Goal: Task Accomplishment & Management: Manage account settings

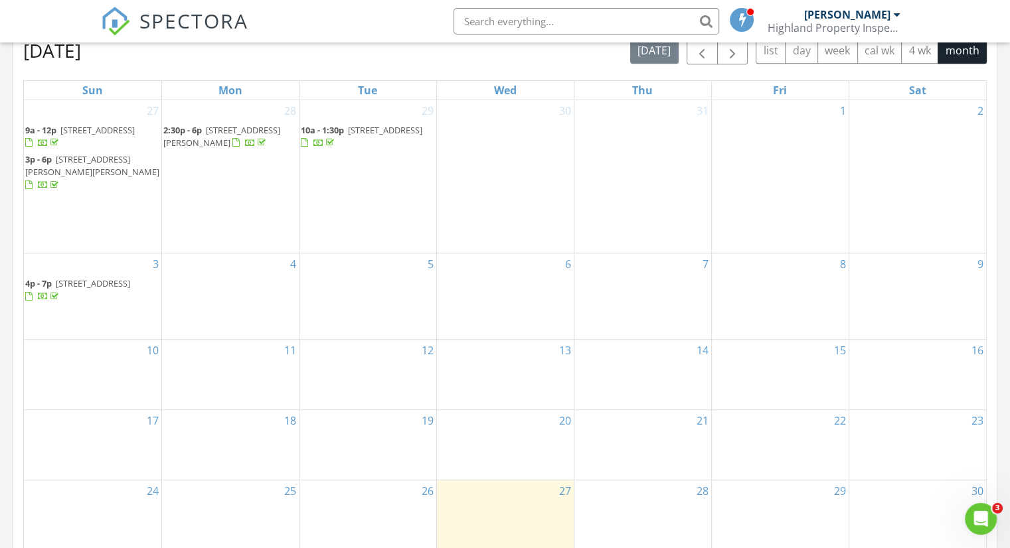
scroll to position [531, 0]
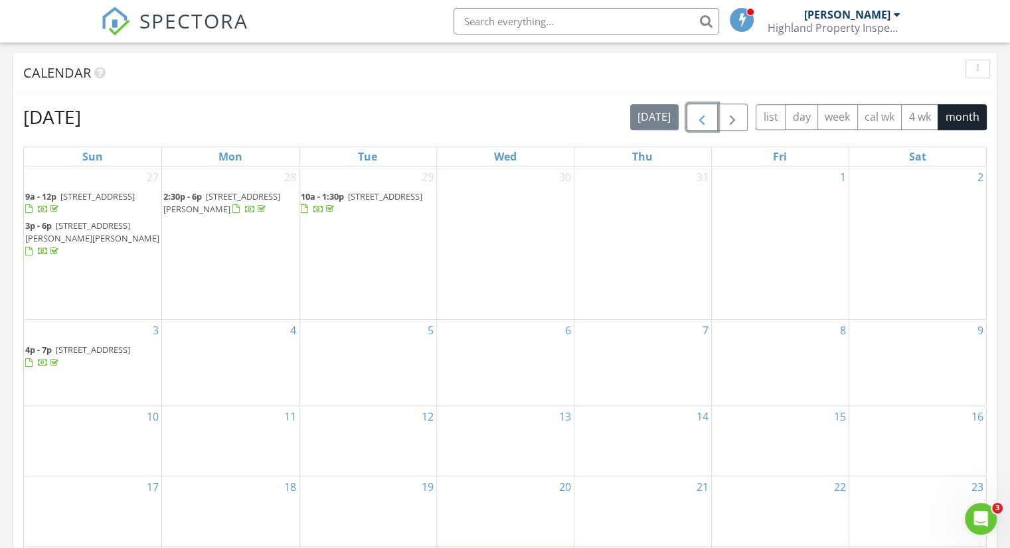
click at [704, 110] on span "button" at bounding box center [702, 118] width 16 height 16
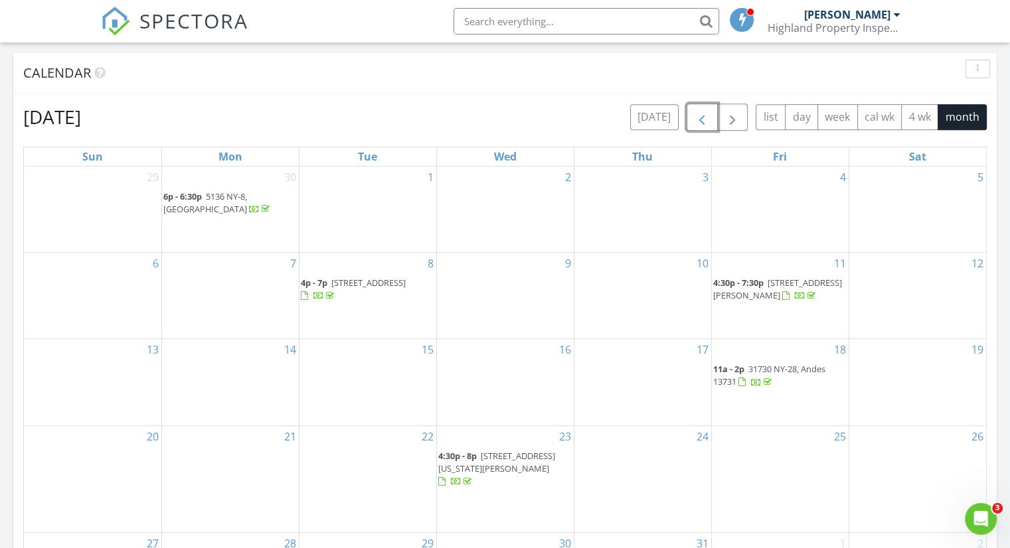
click at [773, 295] on span "1259 Co Rd 67, Hancock 13783" at bounding box center [777, 289] width 129 height 25
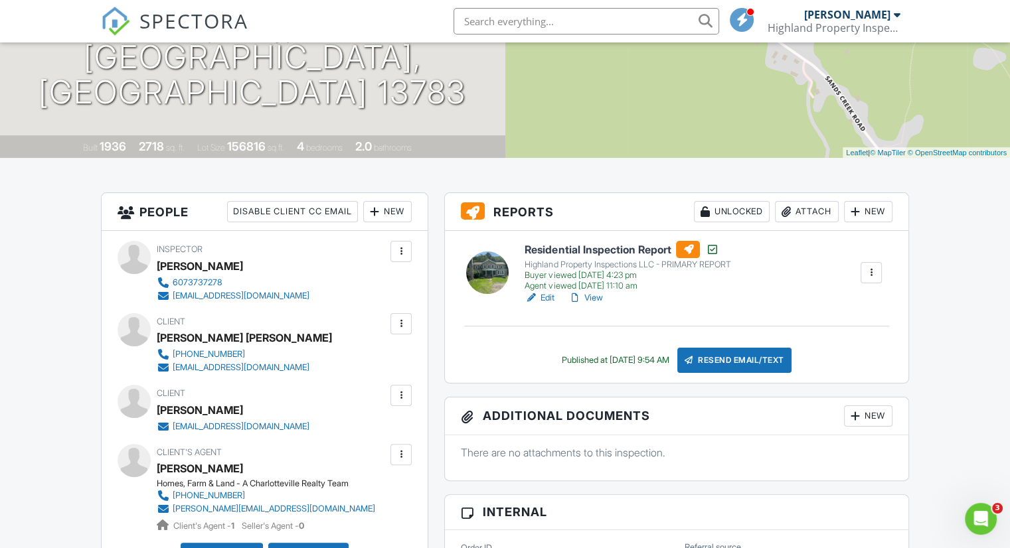
scroll to position [199, 0]
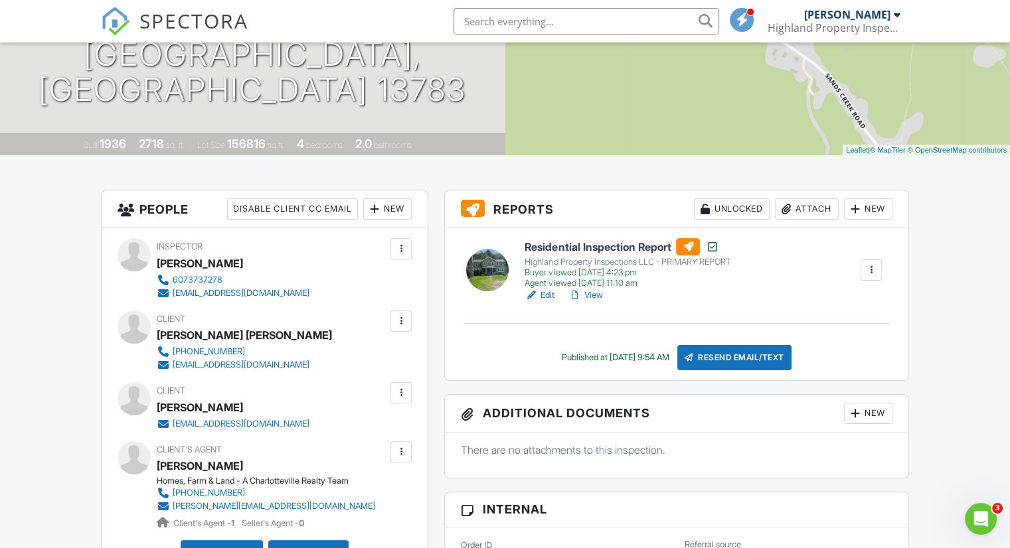
drag, startPoint x: 353, startPoint y: 335, endPoint x: 160, endPoint y: 335, distance: 193.2
click at [160, 335] on div "Client [PERSON_NAME] [PERSON_NAME] [PHONE_NUMBER] [EMAIL_ADDRESS][DOMAIN_NAME]" at bounding box center [271, 341] width 228 height 61
copy div "[PERSON_NAME] [PERSON_NAME]"
drag, startPoint x: 303, startPoint y: 410, endPoint x: 242, endPoint y: 408, distance: 61.1
click at [247, 408] on div "Client [PERSON_NAME] [EMAIL_ADDRESS][DOMAIN_NAME]" at bounding box center [265, 406] width 216 height 48
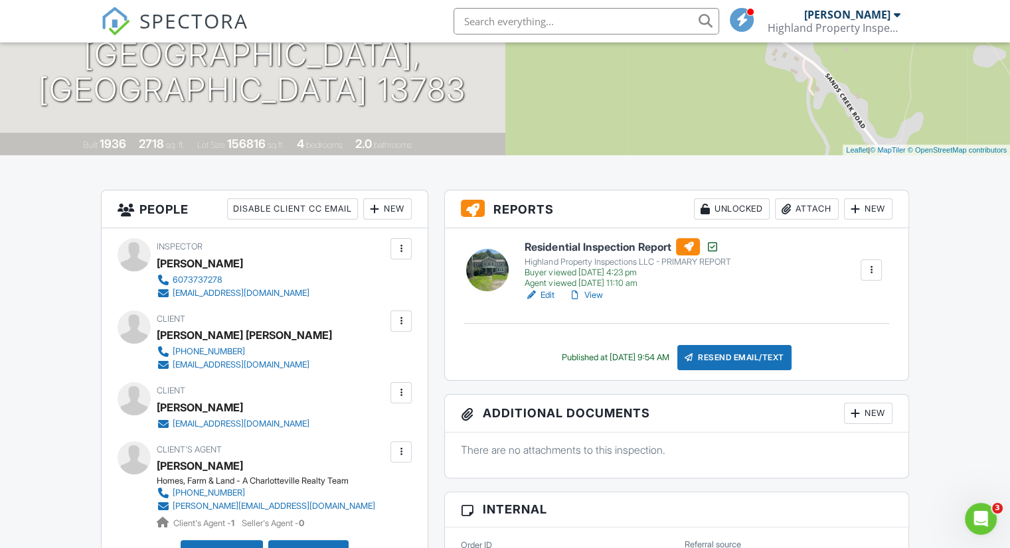
click at [346, 415] on div "Client [PERSON_NAME] [EMAIL_ADDRESS][DOMAIN_NAME]" at bounding box center [265, 406] width 294 height 48
drag, startPoint x: 307, startPoint y: 403, endPoint x: 159, endPoint y: 400, distance: 148.1
click at [159, 400] on div "Client [PERSON_NAME] [EMAIL_ADDRESS][DOMAIN_NAME]" at bounding box center [265, 406] width 216 height 48
click at [159, 400] on div "[PERSON_NAME]" at bounding box center [200, 408] width 86 height 20
drag, startPoint x: 159, startPoint y: 402, endPoint x: 291, endPoint y: 406, distance: 131.5
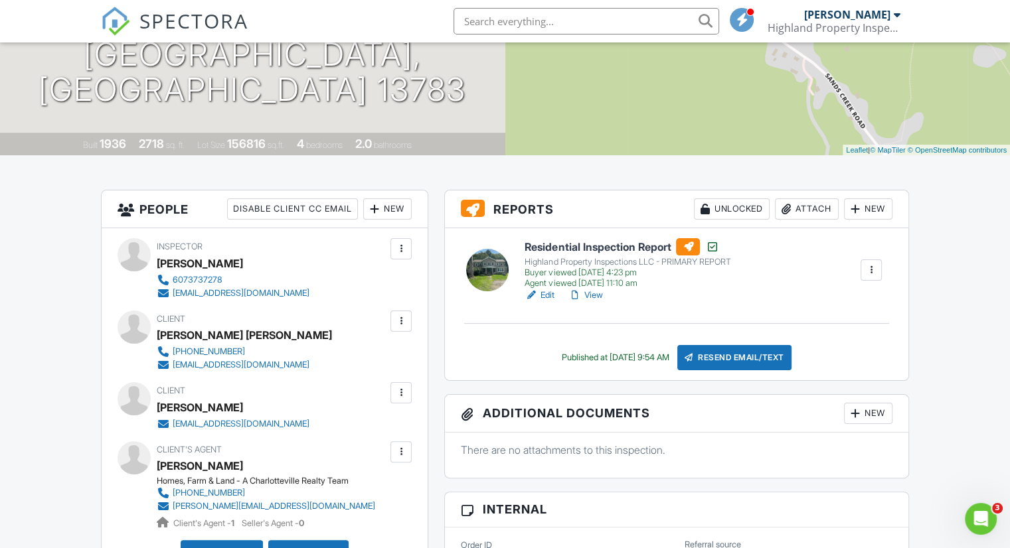
click at [243, 406] on div "[PERSON_NAME]" at bounding box center [200, 408] width 86 height 20
copy div "[PERSON_NAME]"
